Goal: Find specific page/section: Find specific page/section

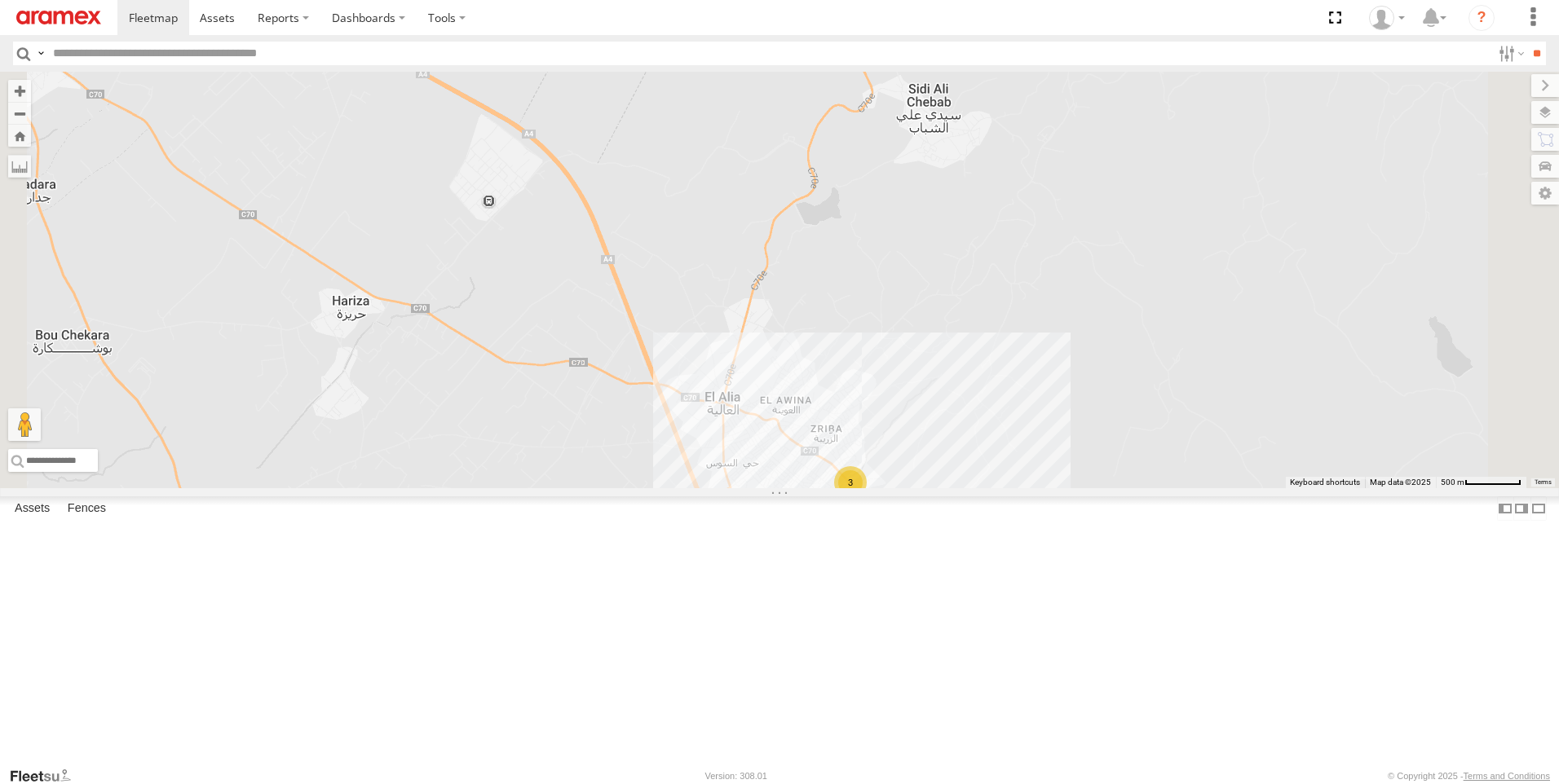
drag, startPoint x: 1147, startPoint y: 637, endPoint x: 894, endPoint y: 598, distance: 256.0
click at [894, 488] on div "245 TU 4327 245 TU 4328 3" at bounding box center [780, 280] width 1559 height 416
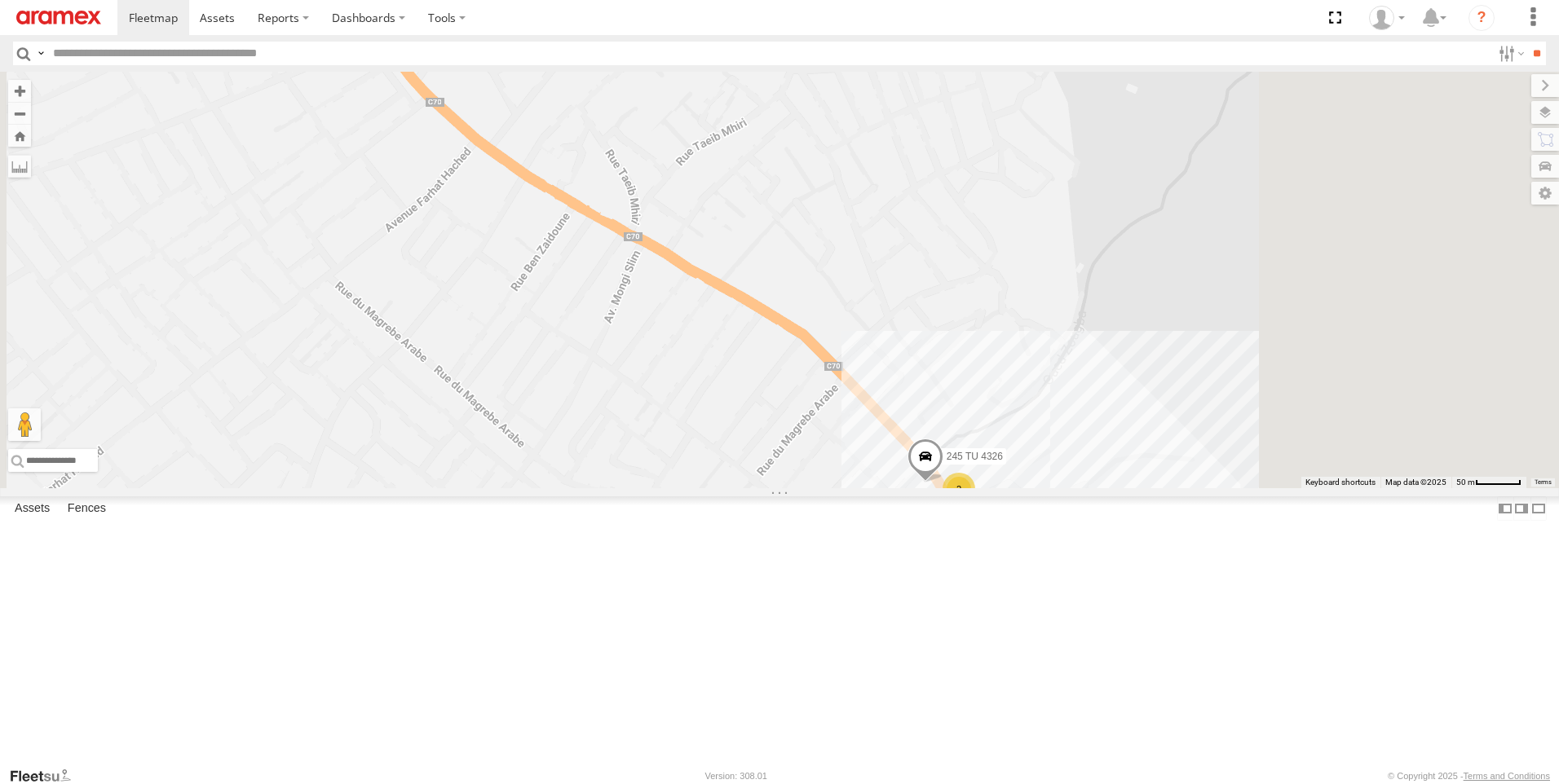
drag, startPoint x: 1050, startPoint y: 597, endPoint x: 818, endPoint y: 566, distance: 234.1
click at [818, 488] on div "245 TU 4327 245 TU 4328 2 245 TU 4326" at bounding box center [780, 280] width 1559 height 416
